Goal: Register for event/course

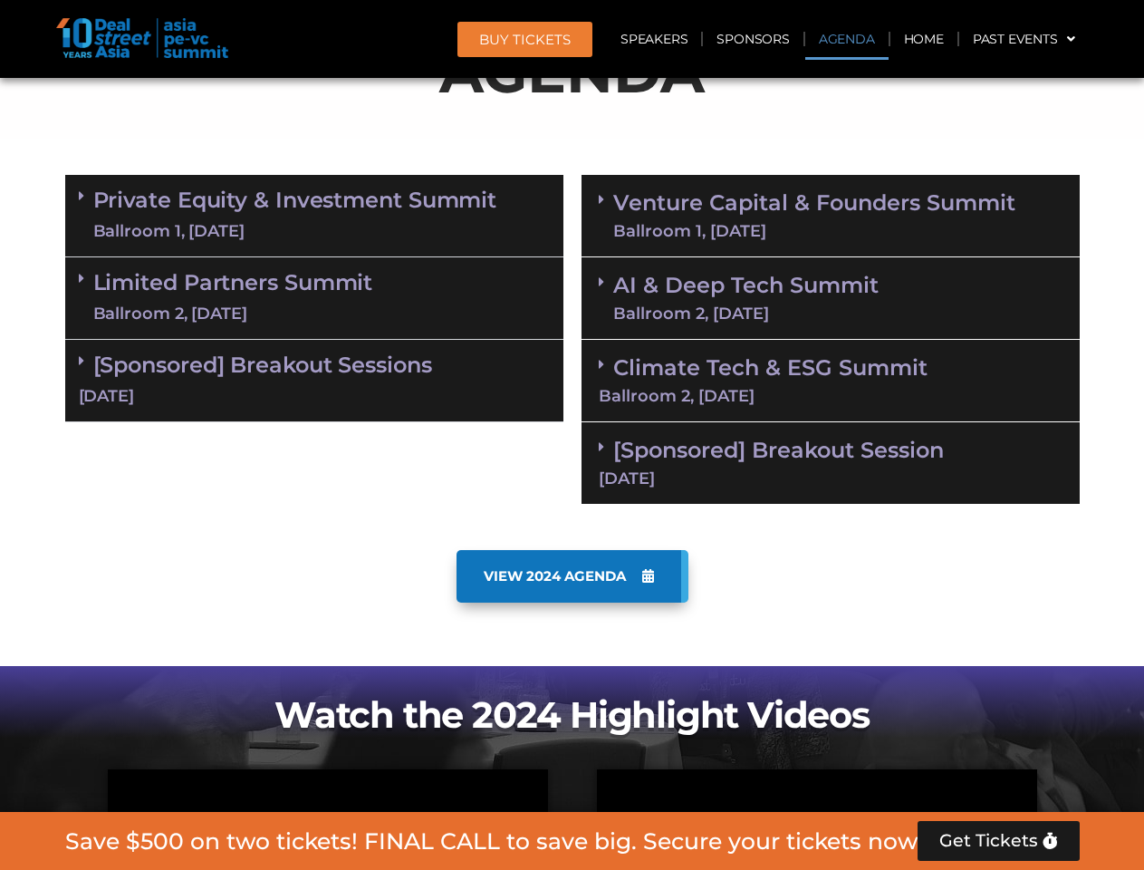
scroll to position [1026, 0]
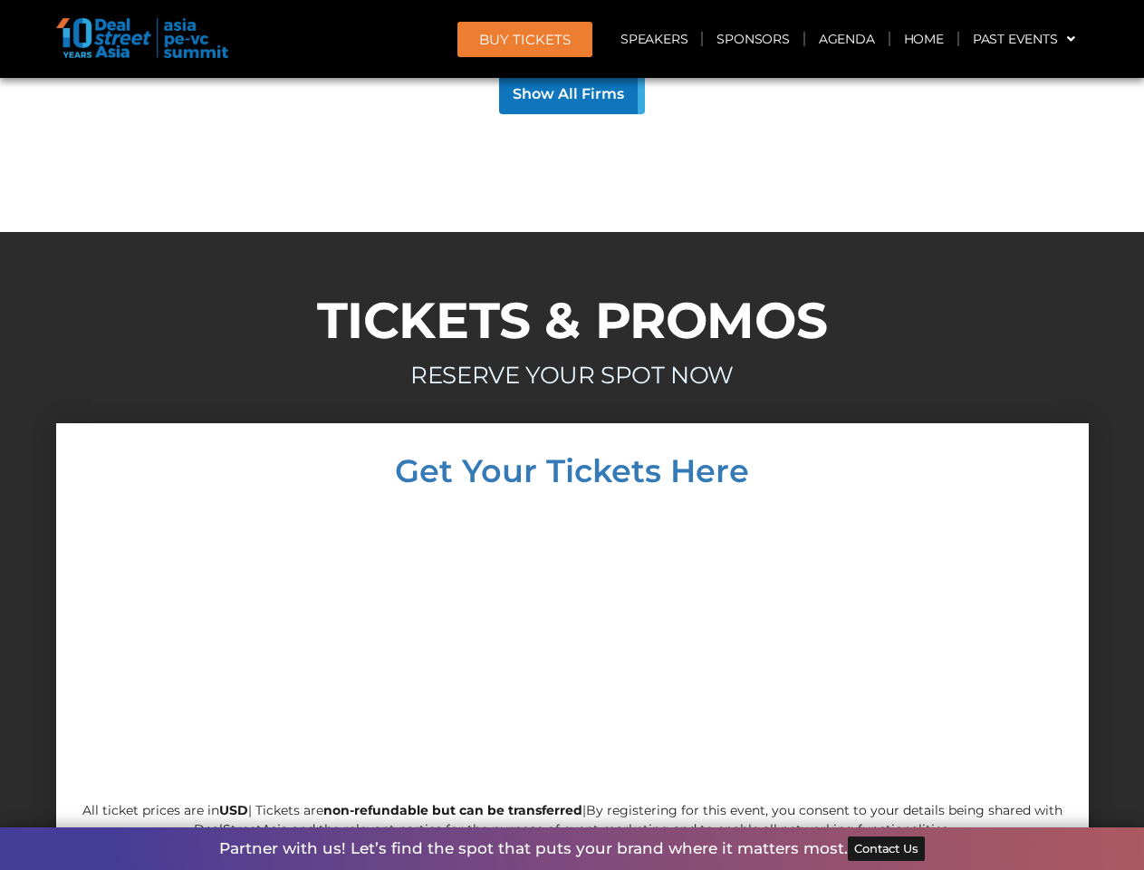
scroll to position [17382, 0]
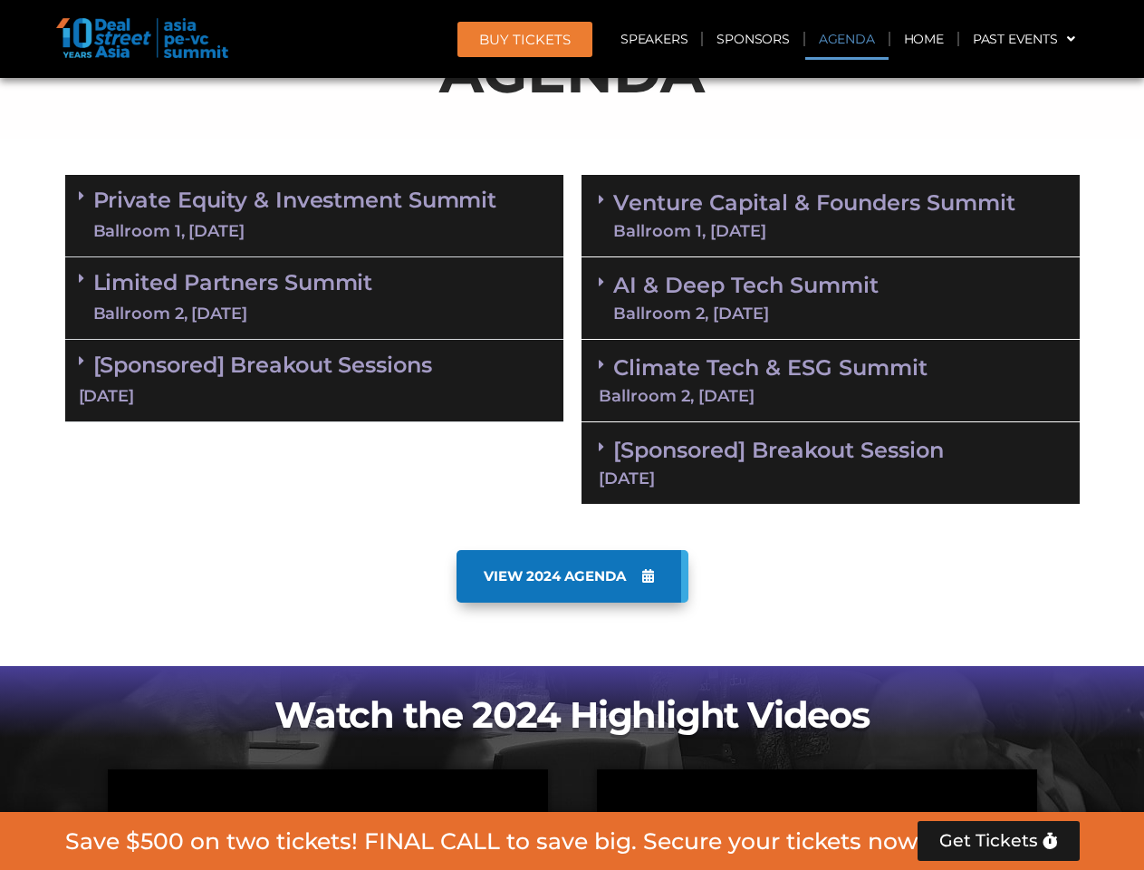
scroll to position [1026, 0]
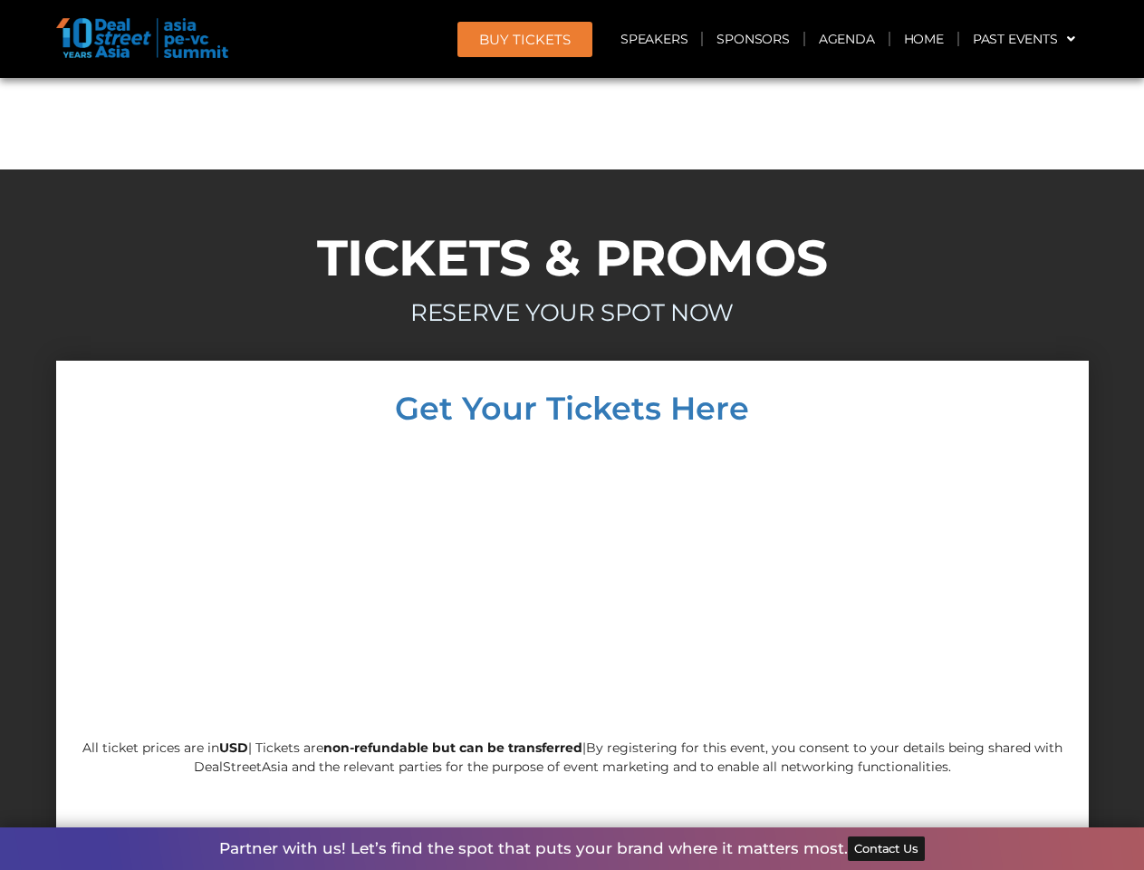
scroll to position [17382, 0]
